Goal: Task Accomplishment & Management: Manage account settings

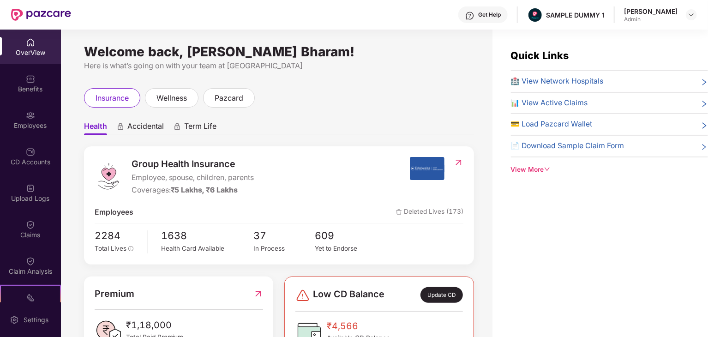
click at [144, 126] on span "Accidental" at bounding box center [145, 127] width 36 height 13
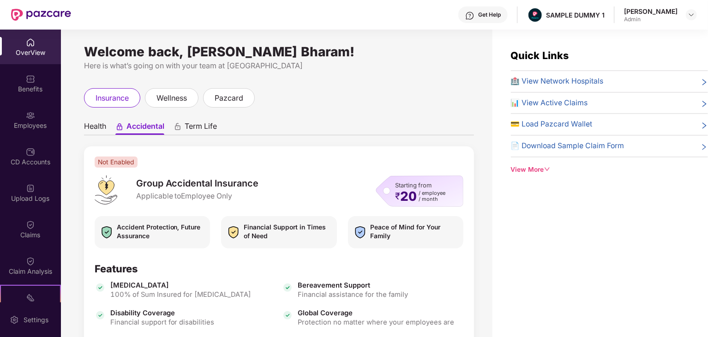
click at [212, 129] on span "Term Life" at bounding box center [201, 127] width 32 height 13
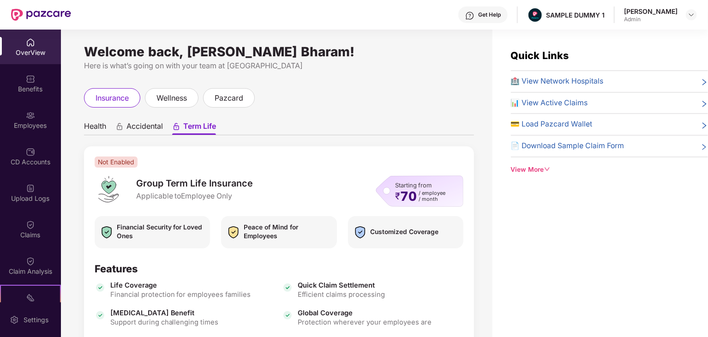
click at [95, 123] on span "Health" at bounding box center [95, 127] width 22 height 13
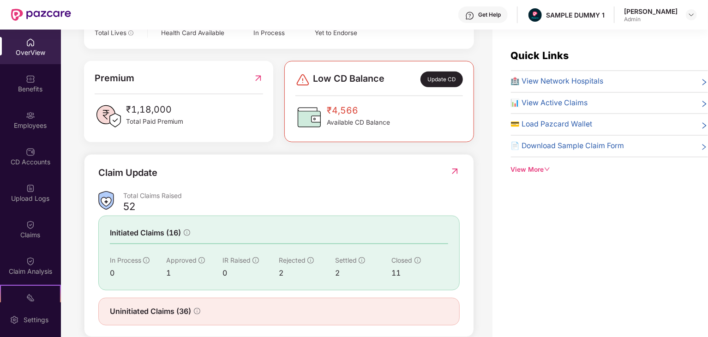
scroll to position [185, 0]
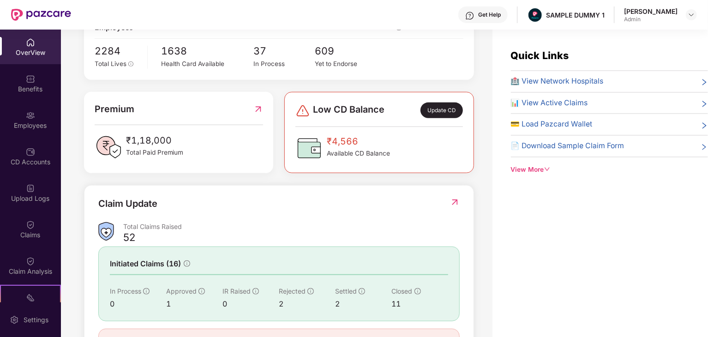
click at [445, 112] on div "Update CD" at bounding box center [442, 110] width 42 height 16
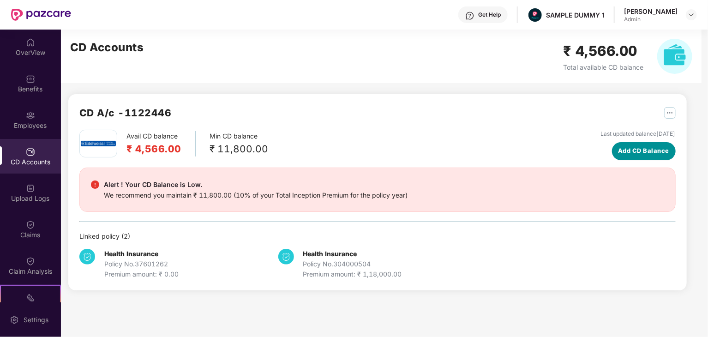
click at [629, 153] on span "Add CD Balance" at bounding box center [643, 150] width 51 height 9
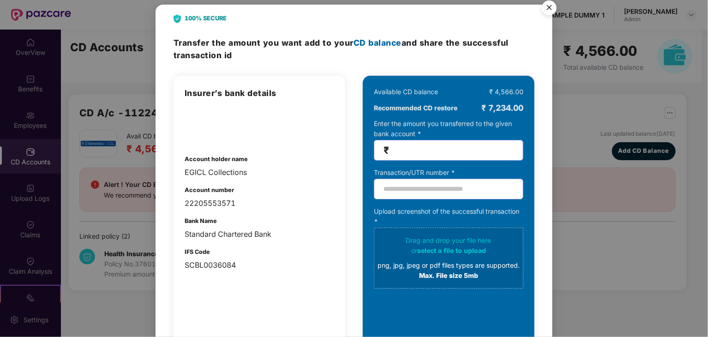
scroll to position [0, 0]
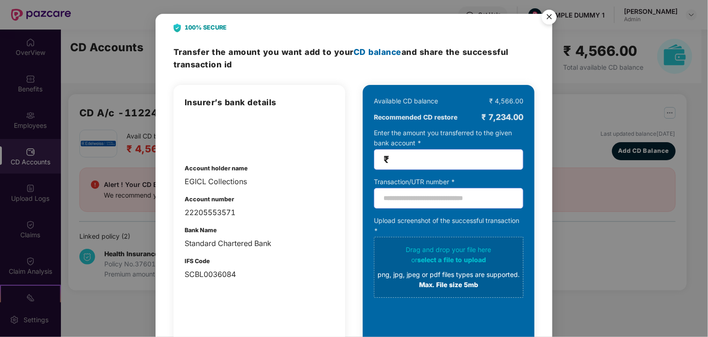
click at [549, 14] on img "Close" at bounding box center [549, 19] width 26 height 26
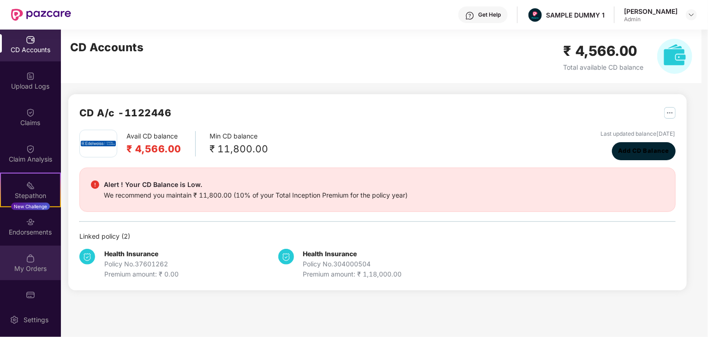
scroll to position [128, 0]
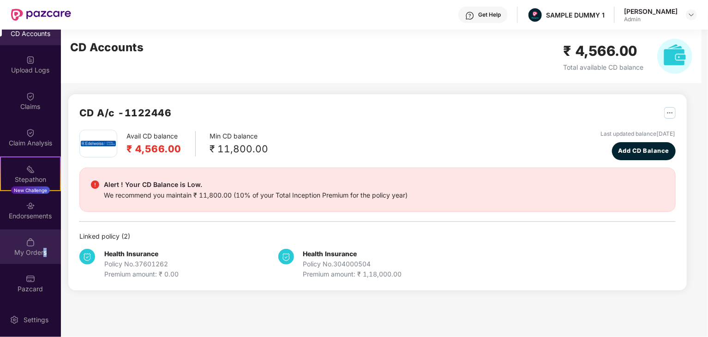
click at [42, 252] on div "My Orders" at bounding box center [30, 252] width 61 height 9
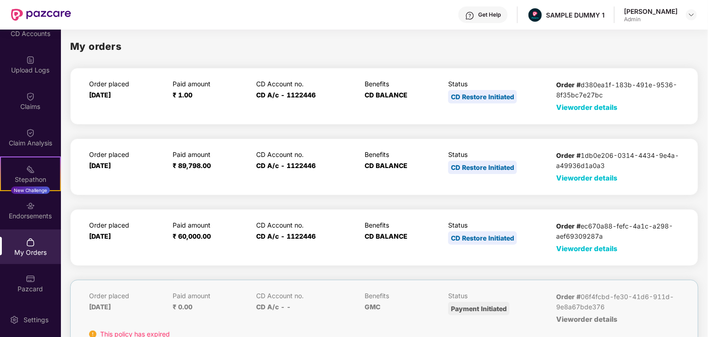
click at [584, 106] on span "View order details" at bounding box center [587, 107] width 61 height 9
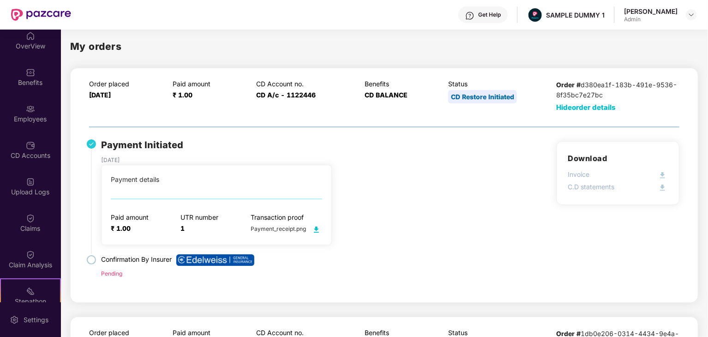
scroll to position [0, 0]
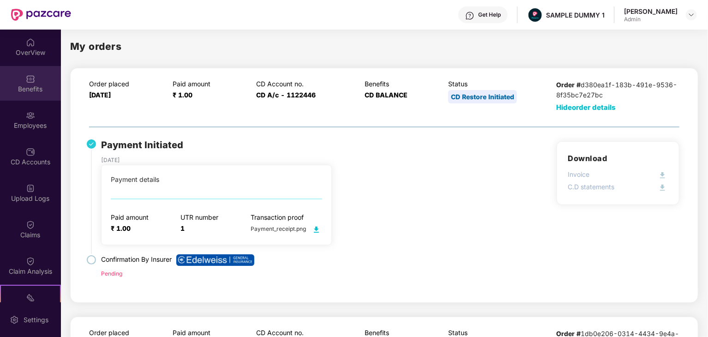
click at [41, 77] on div "Benefits" at bounding box center [30, 83] width 61 height 35
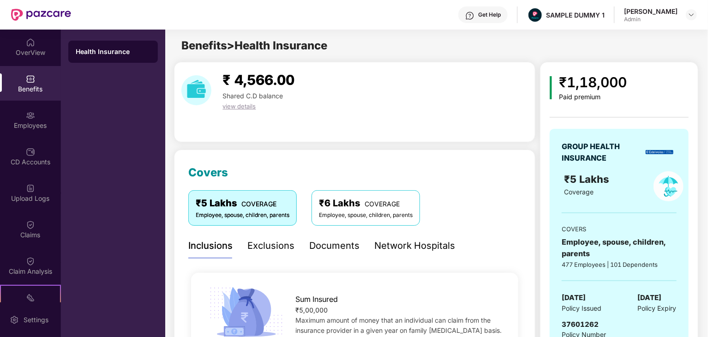
click at [277, 248] on div "Exclusions" at bounding box center [270, 246] width 47 height 14
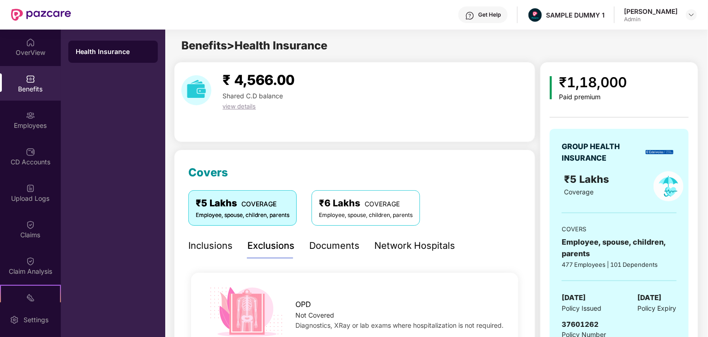
click at [340, 245] on div "Documents" at bounding box center [334, 246] width 50 height 14
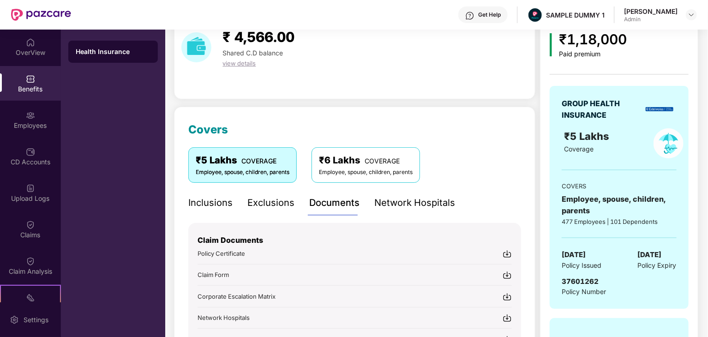
scroll to position [92, 0]
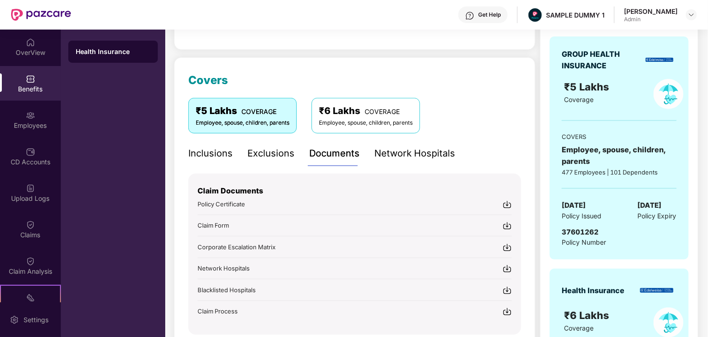
click at [193, 150] on div "Inclusions" at bounding box center [210, 153] width 44 height 14
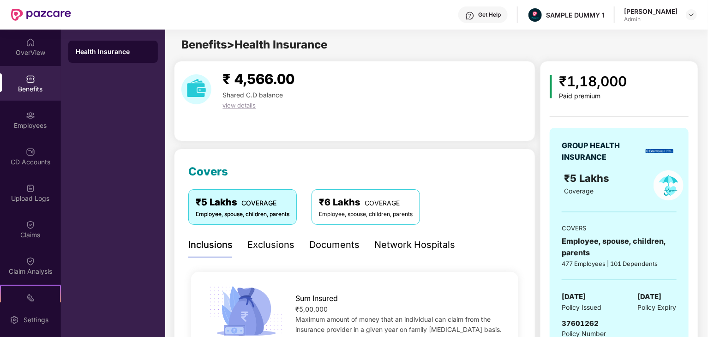
scroll to position [0, 0]
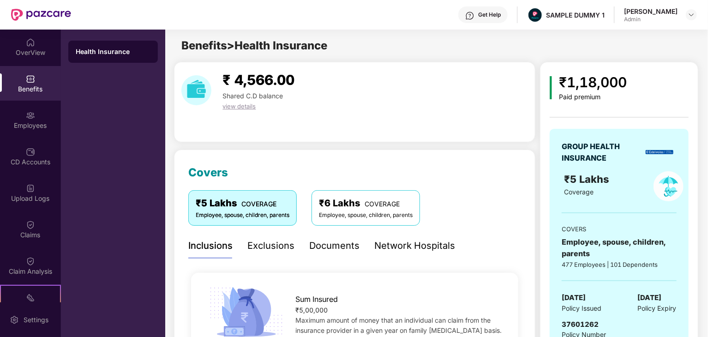
click at [343, 247] on div "Documents" at bounding box center [334, 246] width 50 height 14
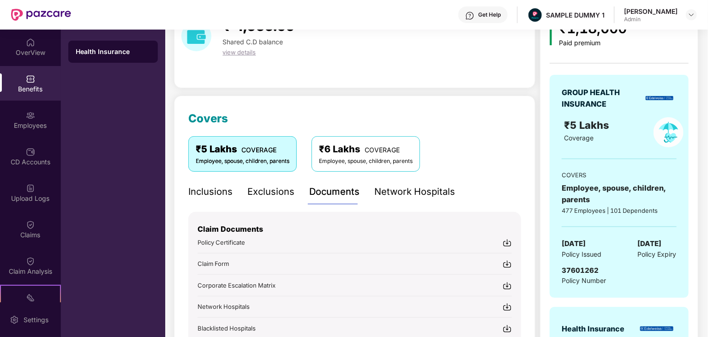
scroll to position [92, 0]
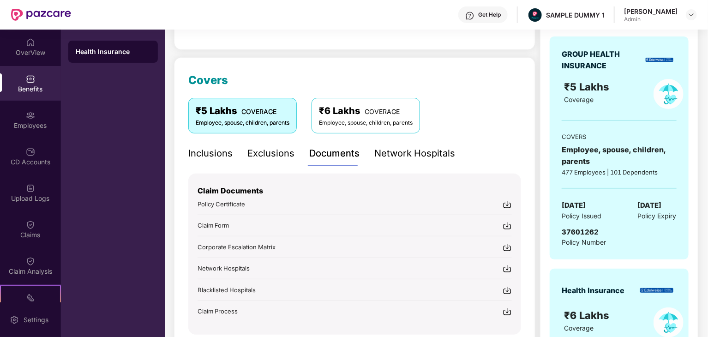
click at [410, 156] on div "Network Hospitals" at bounding box center [414, 153] width 81 height 14
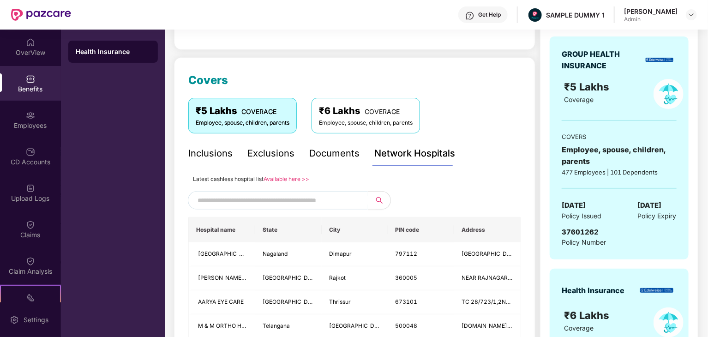
click at [318, 199] on input "text" at bounding box center [277, 200] width 158 height 14
click at [205, 205] on input "****" at bounding box center [277, 201] width 158 height 14
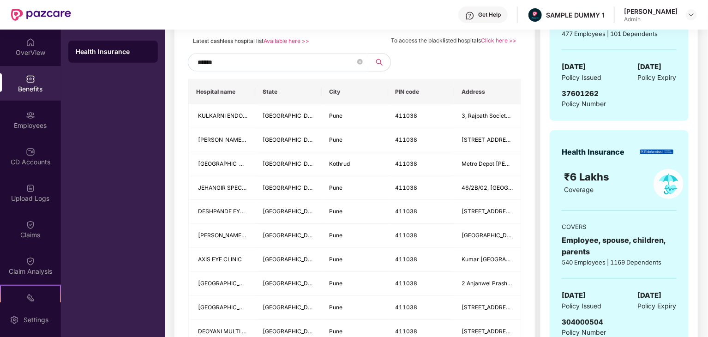
scroll to position [138, 0]
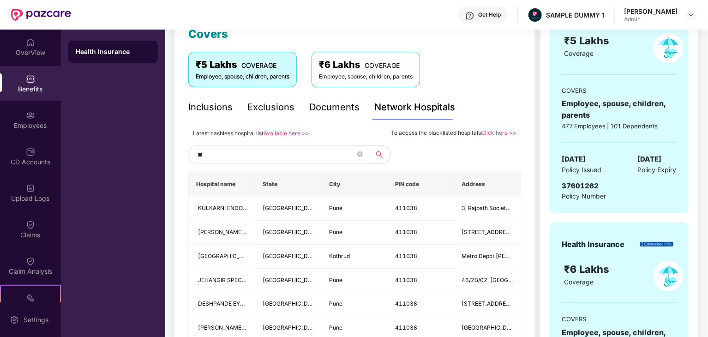
type input "*"
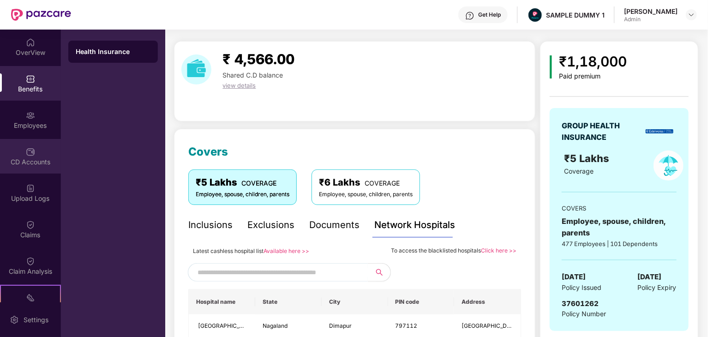
scroll to position [0, 0]
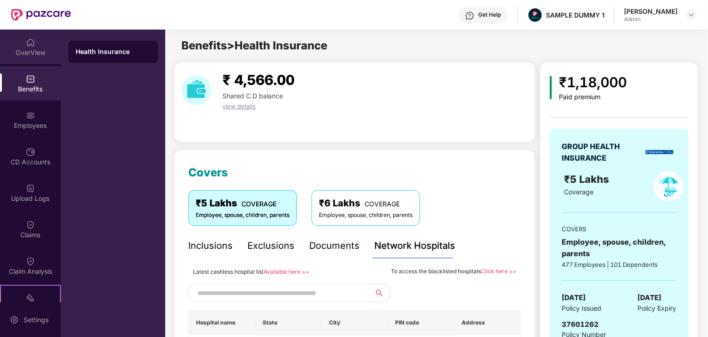
click at [37, 51] on div "OverView" at bounding box center [30, 52] width 61 height 9
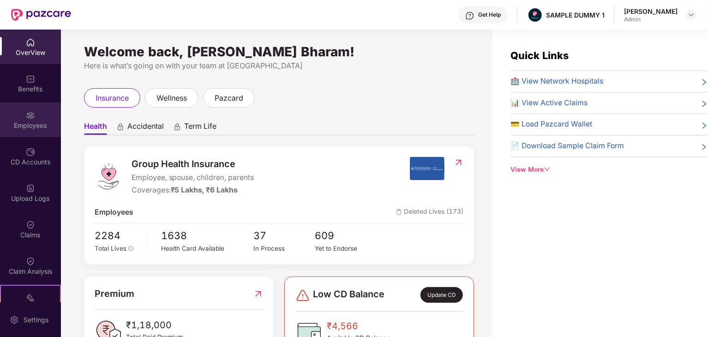
click at [29, 120] on div "Employees" at bounding box center [30, 119] width 61 height 35
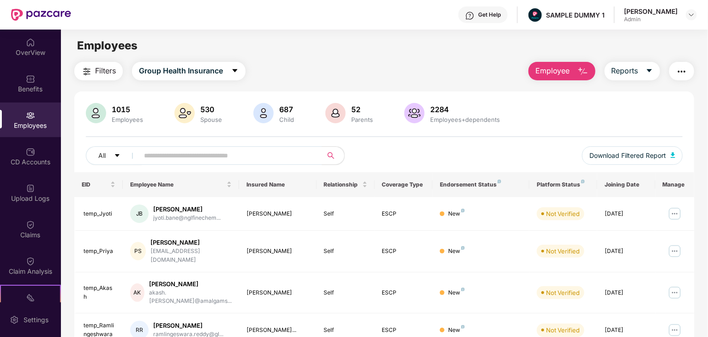
click at [588, 70] on img "button" at bounding box center [583, 71] width 11 height 11
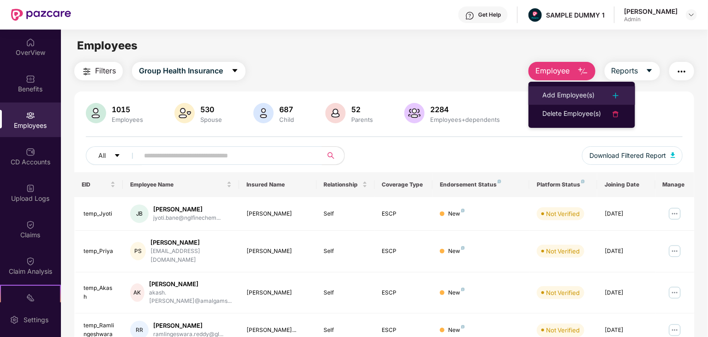
click at [583, 100] on div "Add Employee(s)" at bounding box center [568, 95] width 52 height 11
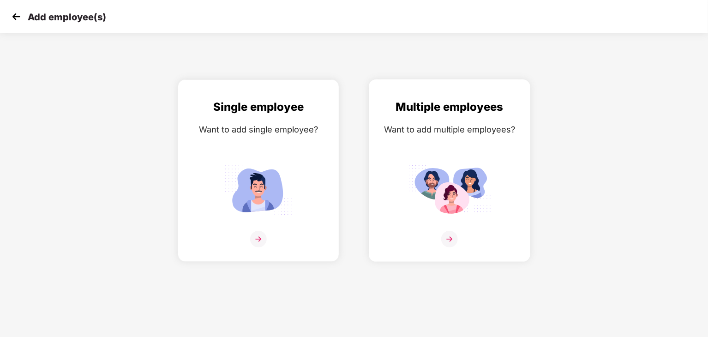
click at [449, 235] on img at bounding box center [449, 239] width 17 height 17
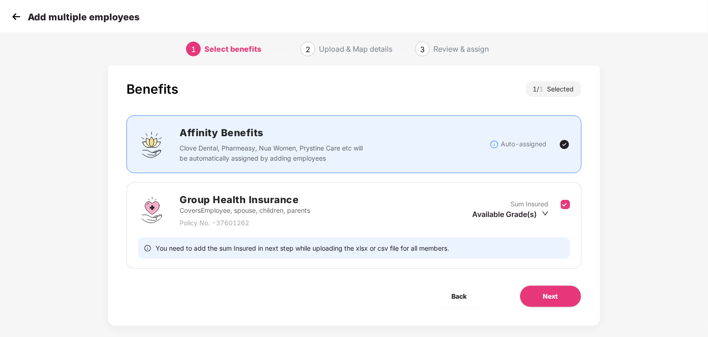
scroll to position [24, 0]
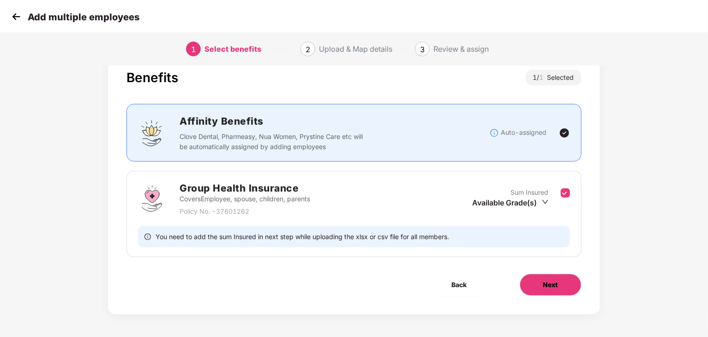
click at [552, 285] on span "Next" at bounding box center [550, 285] width 15 height 10
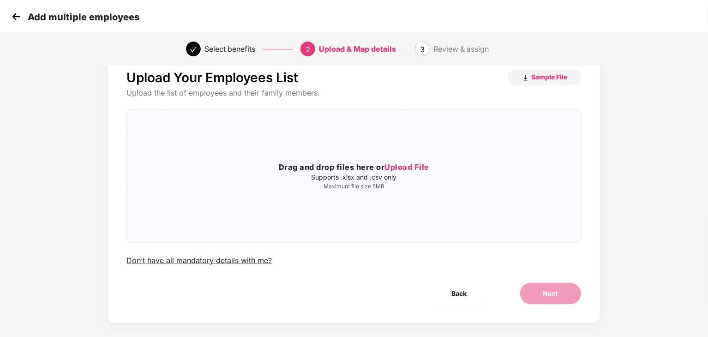
scroll to position [0, 0]
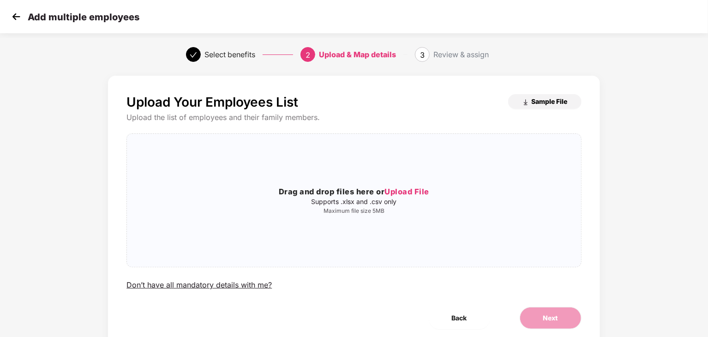
click at [540, 102] on span "Sample File" at bounding box center [550, 101] width 36 height 9
click at [17, 15] on img at bounding box center [16, 17] width 14 height 14
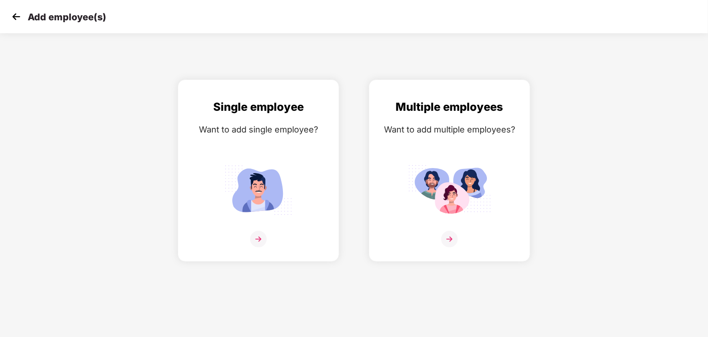
click at [17, 15] on img at bounding box center [16, 17] width 14 height 14
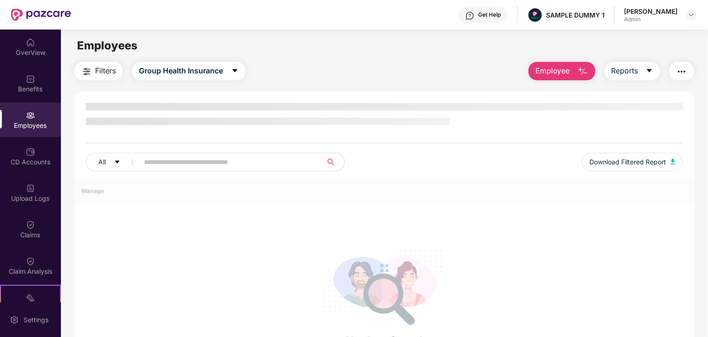
click at [584, 66] on img "button" at bounding box center [583, 71] width 11 height 11
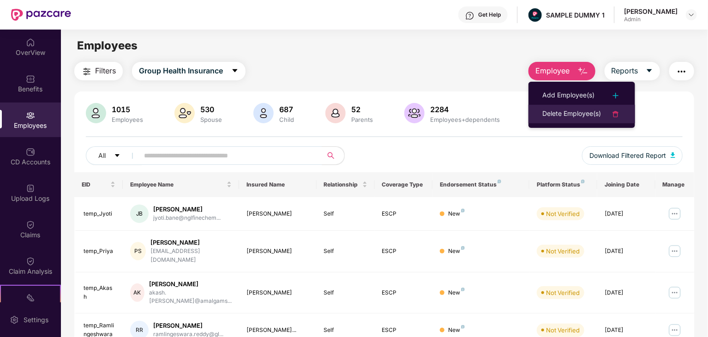
click at [567, 113] on div "Delete Employee(s)" at bounding box center [571, 113] width 59 height 11
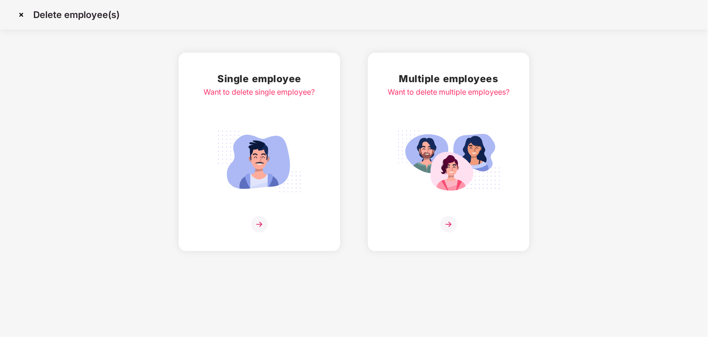
click at [259, 225] on img at bounding box center [259, 224] width 17 height 17
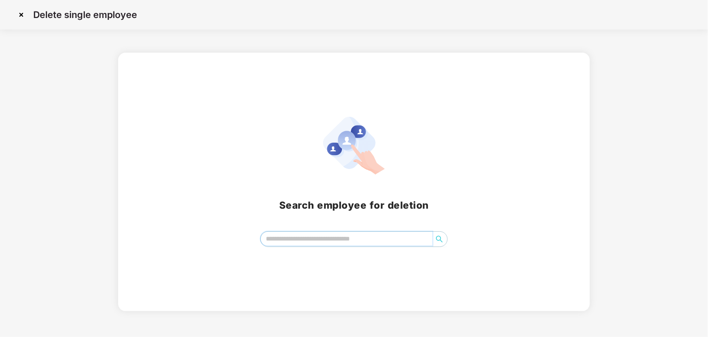
click at [334, 241] on input "search" at bounding box center [347, 239] width 172 height 14
click at [21, 15] on img at bounding box center [21, 14] width 15 height 15
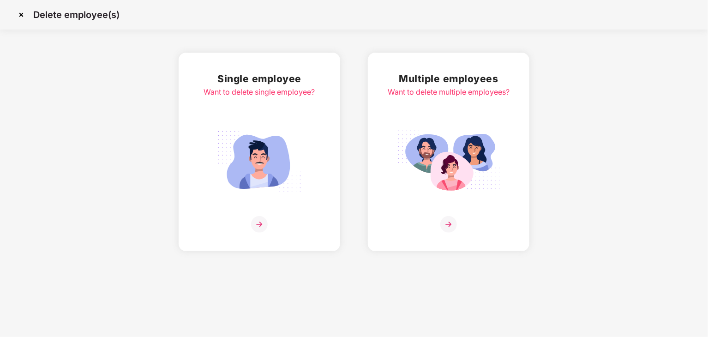
click at [19, 15] on img at bounding box center [21, 14] width 15 height 15
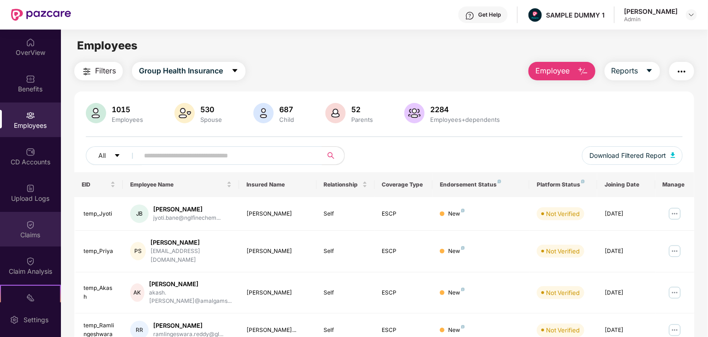
click at [37, 224] on div "Claims" at bounding box center [30, 229] width 61 height 35
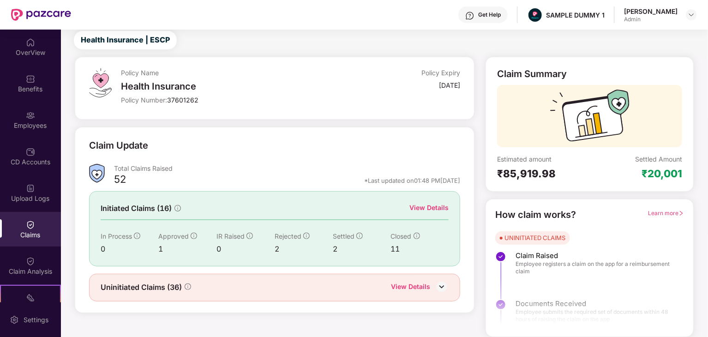
scroll to position [24, 0]
click at [32, 265] on img at bounding box center [30, 261] width 9 height 9
